Goal: Information Seeking & Learning: Learn about a topic

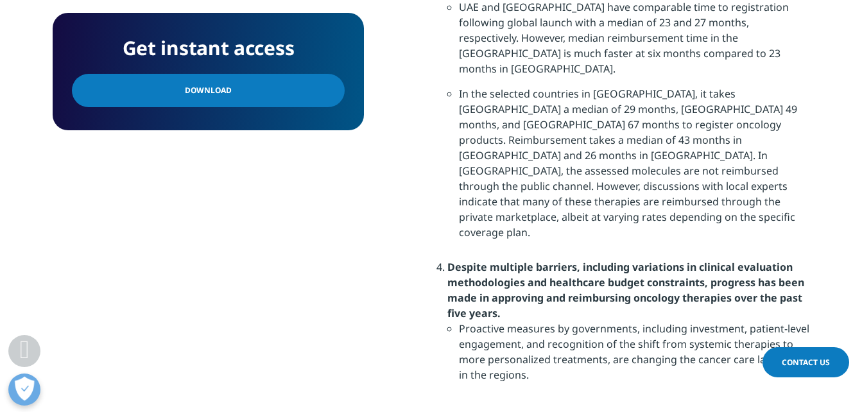
scroll to position [1989, 0]
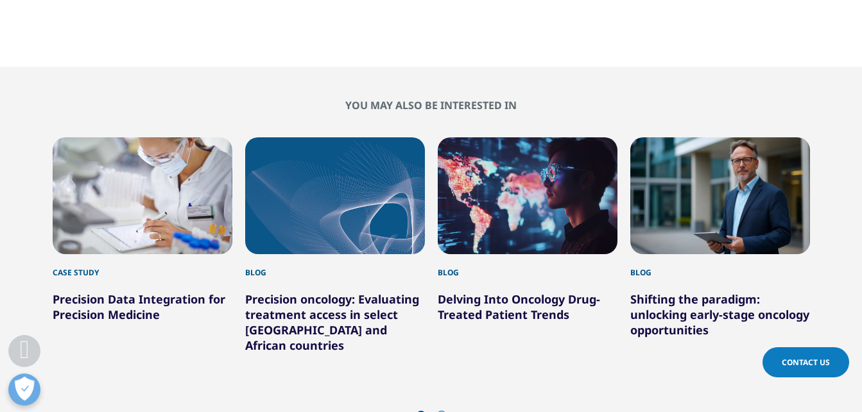
click at [465, 411] on icon "Next slide" at bounding box center [467, 417] width 4 height 10
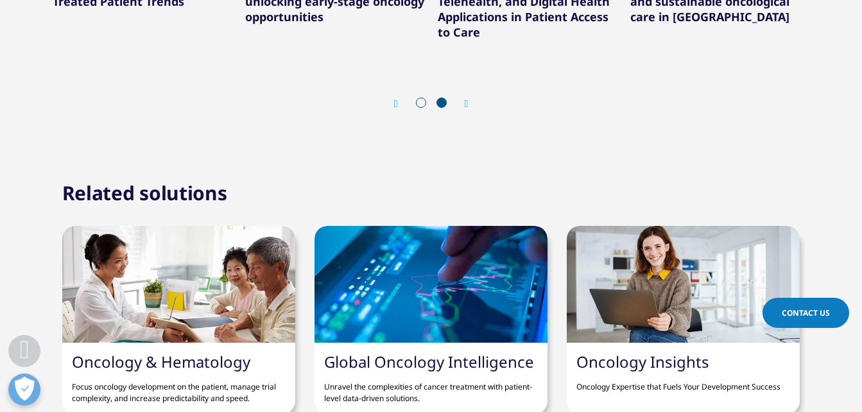
scroll to position [2310, 0]
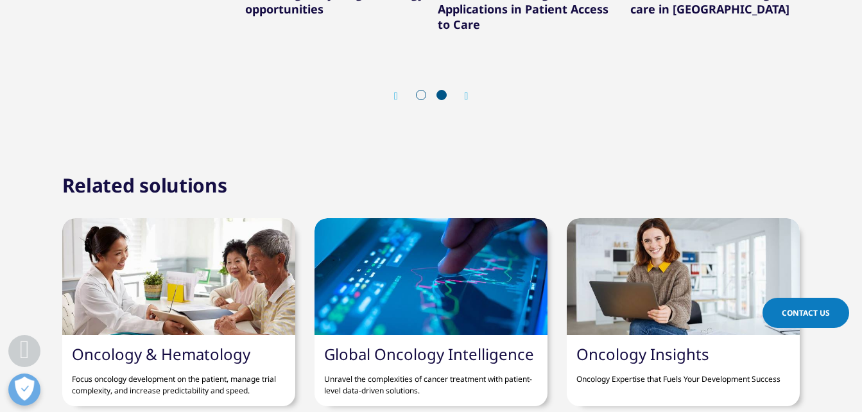
click at [434, 343] on link "Global Oncology Intelligence" at bounding box center [429, 353] width 210 height 21
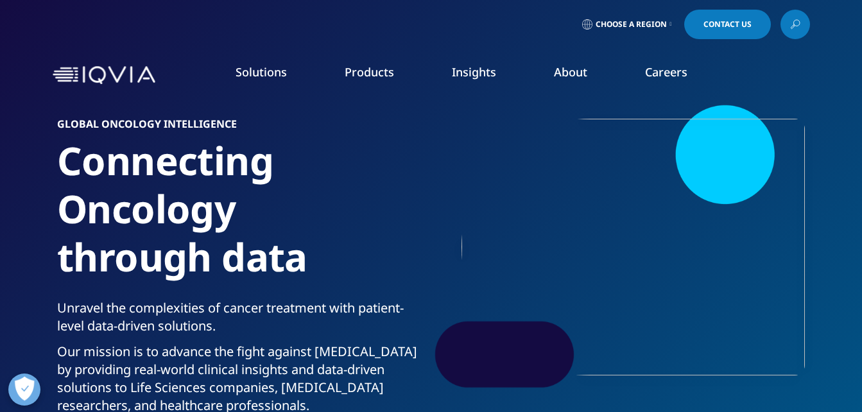
click at [573, 250] on link "Learn more" at bounding box center [609, 244] width 124 height 11
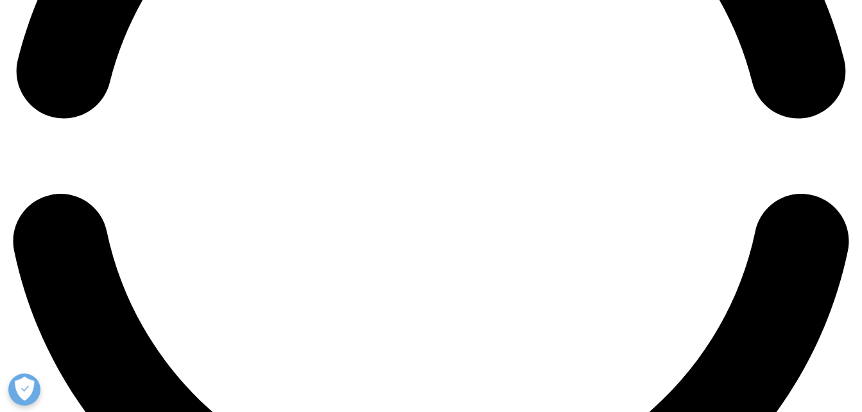
scroll to position [1540, 0]
